Goal: Task Accomplishment & Management: Manage account settings

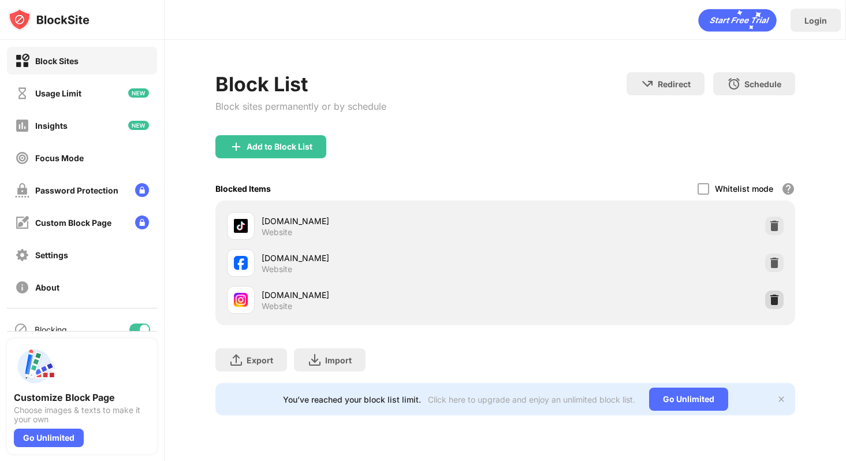
click at [775, 299] on img at bounding box center [775, 300] width 12 height 12
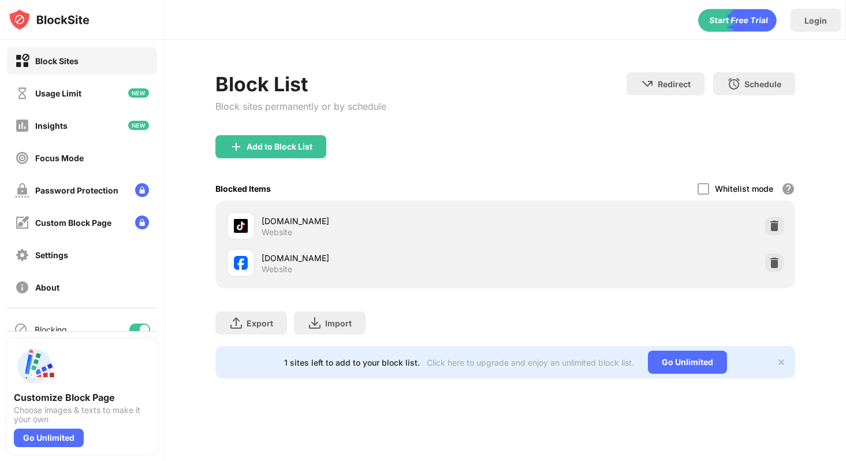
click at [495, 72] on div "Block List Block sites permanently or by schedule Redirect Choose a site to be …" at bounding box center [505, 103] width 580 height 63
click at [247, 143] on div "Add to Block List" at bounding box center [280, 146] width 66 height 9
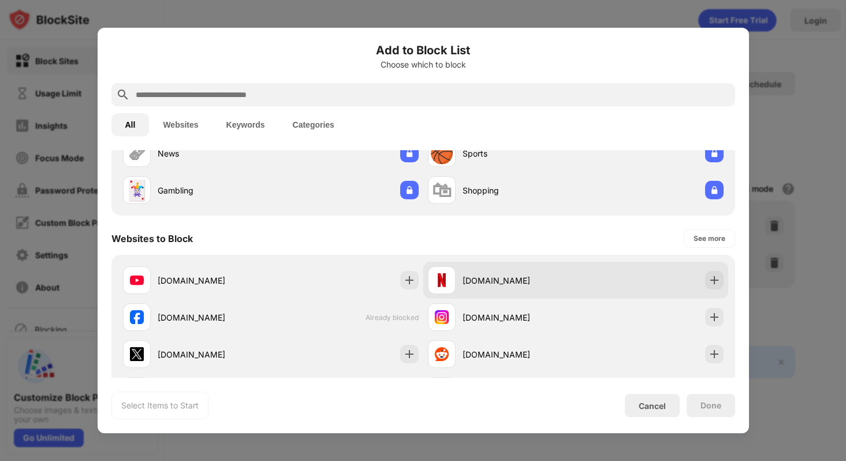
scroll to position [102, 0]
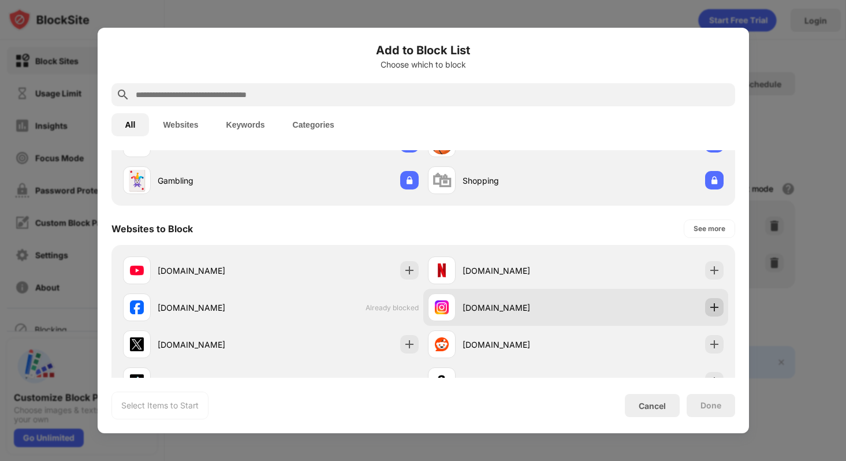
click at [711, 306] on img at bounding box center [715, 308] width 12 height 12
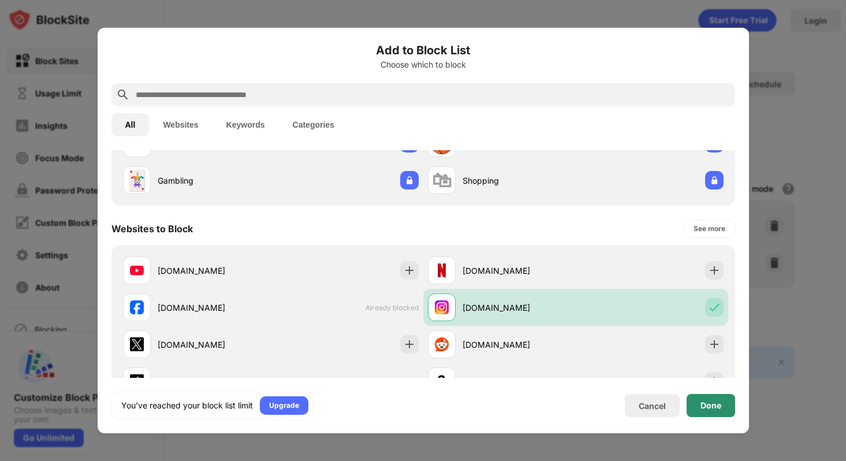
click at [711, 399] on div "Done" at bounding box center [711, 405] width 49 height 23
